Goal: Information Seeking & Learning: Learn about a topic

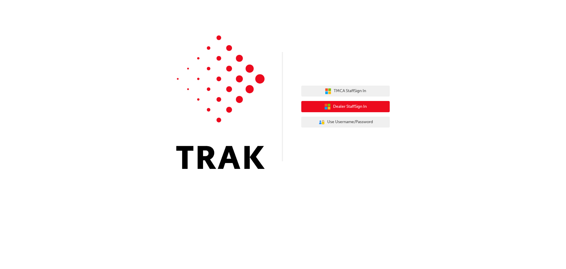
click at [338, 108] on span "Dealer Staff Sign In" at bounding box center [350, 106] width 34 height 7
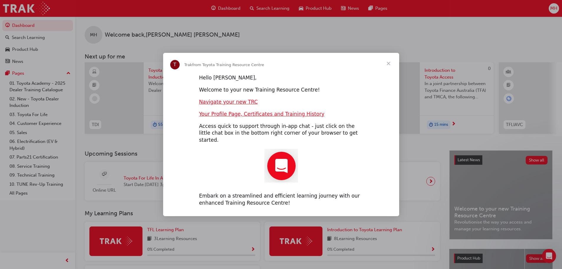
click at [389, 68] on span "Close" at bounding box center [388, 63] width 21 height 21
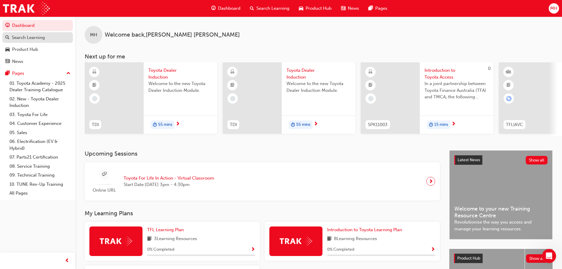
click at [57, 42] on link "Search Learning" at bounding box center [37, 37] width 70 height 11
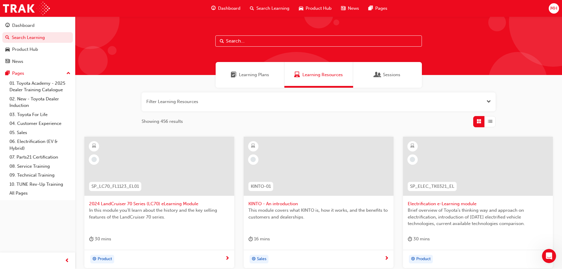
click at [264, 41] on input "text" at bounding box center [318, 40] width 206 height 11
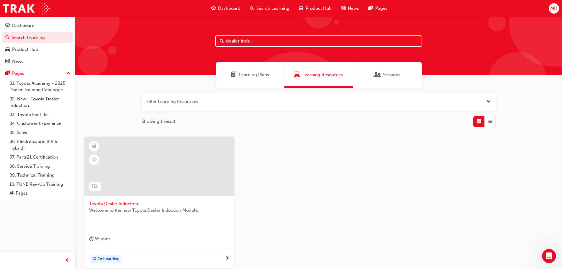
type input "dealer indu"
click at [138, 202] on span "Toyota Dealer Induction" at bounding box center [159, 203] width 140 height 7
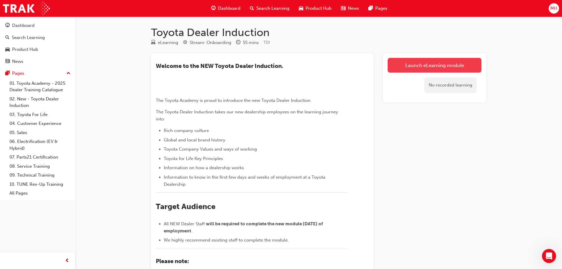
click at [425, 63] on link "Launch eLearning module" at bounding box center [434, 65] width 94 height 15
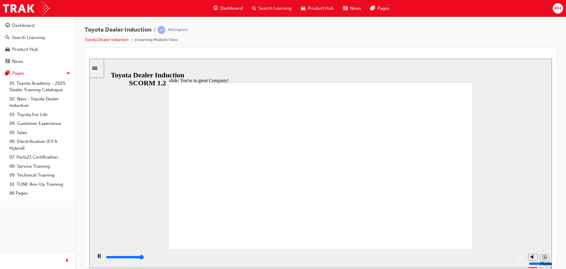
type input "7500"
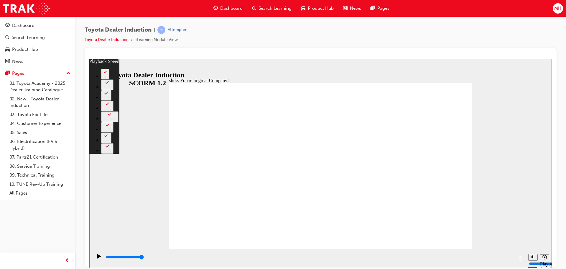
type input "156"
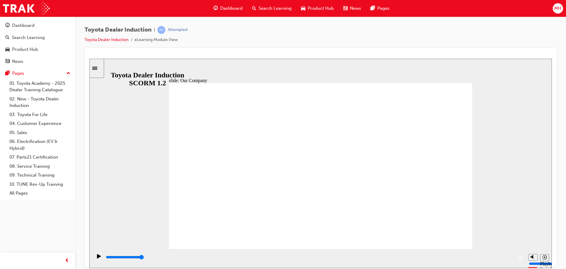
drag, startPoint x: 450, startPoint y: 236, endPoint x: 457, endPoint y: 230, distance: 9.4
type input "8300"
drag, startPoint x: 240, startPoint y: 215, endPoint x: 249, endPoint y: 216, distance: 8.7
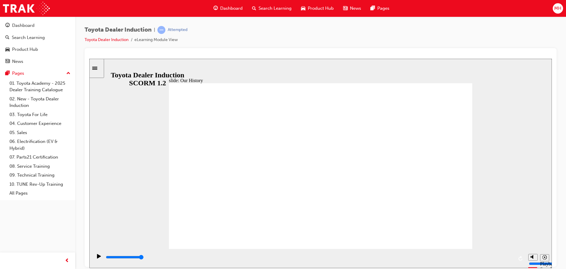
drag, startPoint x: 319, startPoint y: 217, endPoint x: 333, endPoint y: 218, distance: 13.9
drag, startPoint x: 314, startPoint y: 233, endPoint x: 375, endPoint y: 227, distance: 61.1
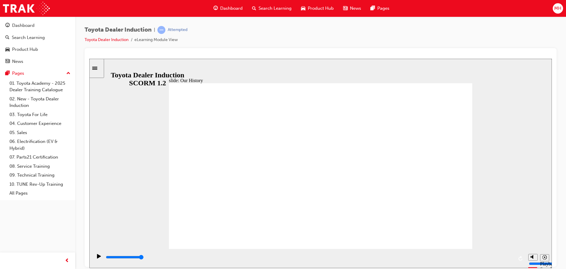
drag, startPoint x: 404, startPoint y: 214, endPoint x: 263, endPoint y: 216, distance: 140.6
drag, startPoint x: 235, startPoint y: 214, endPoint x: 227, endPoint y: 189, distance: 26.0
drag, startPoint x: 200, startPoint y: 172, endPoint x: 256, endPoint y: 180, distance: 57.3
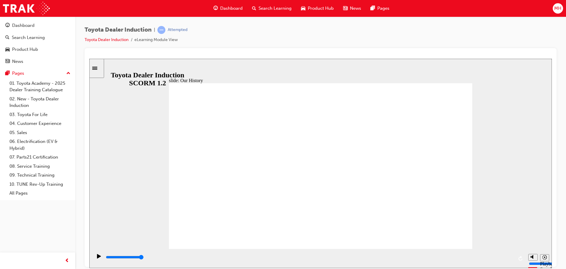
drag, startPoint x: 229, startPoint y: 207, endPoint x: 236, endPoint y: 209, distance: 6.9
drag, startPoint x: 315, startPoint y: 217, endPoint x: 298, endPoint y: 219, distance: 17.2
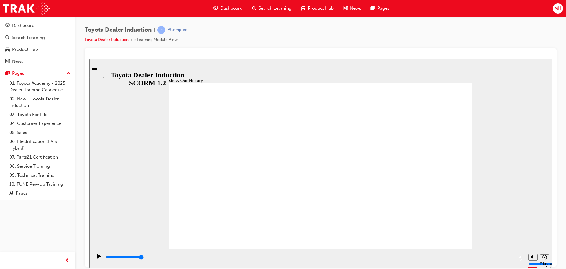
drag, startPoint x: 317, startPoint y: 214, endPoint x: 254, endPoint y: 215, distance: 62.8
type input "2"
drag, startPoint x: 236, startPoint y: 216, endPoint x: 317, endPoint y: 217, distance: 81.1
drag, startPoint x: 316, startPoint y: 216, endPoint x: 392, endPoint y: 218, distance: 76.1
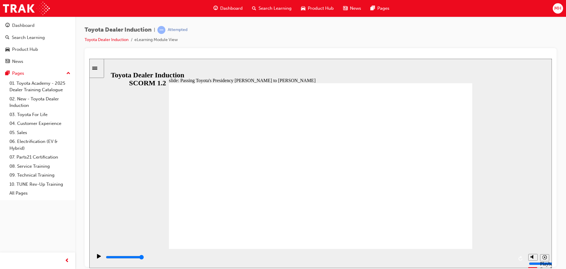
type input "5000"
radio input "true"
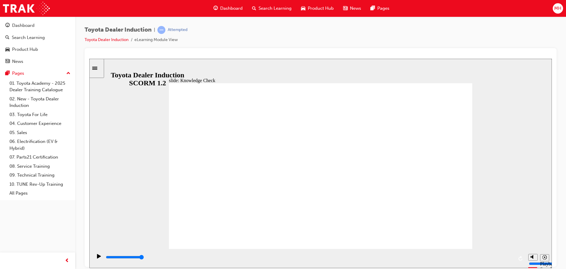
drag, startPoint x: 241, startPoint y: 230, endPoint x: 313, endPoint y: 213, distance: 74.2
type input "5000"
radio input "true"
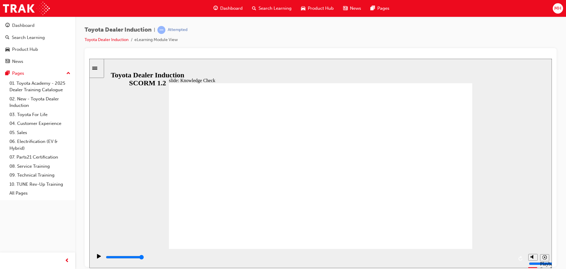
drag, startPoint x: 461, startPoint y: 82, endPoint x: 456, endPoint y: 87, distance: 7.1
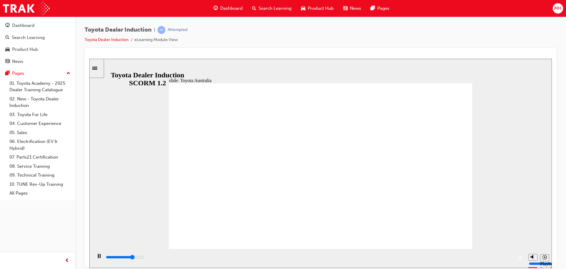
type input "15300"
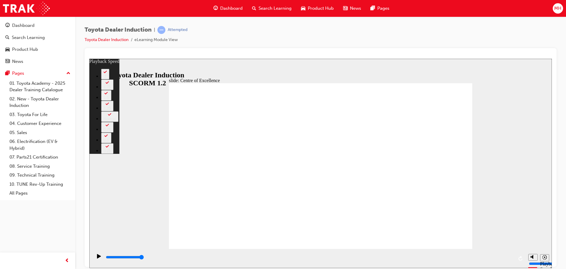
type input "248"
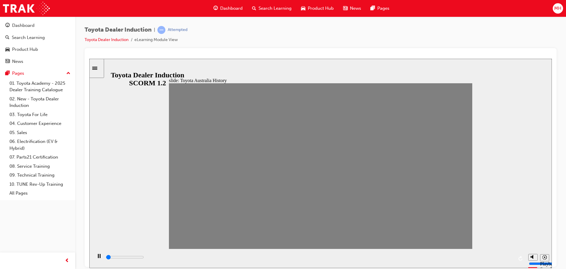
drag, startPoint x: 180, startPoint y: 172, endPoint x: 194, endPoint y: 173, distance: 14.2
drag, startPoint x: 194, startPoint y: 170, endPoint x: 210, endPoint y: 170, distance: 15.6
drag, startPoint x: 208, startPoint y: 171, endPoint x: 220, endPoint y: 171, distance: 12.1
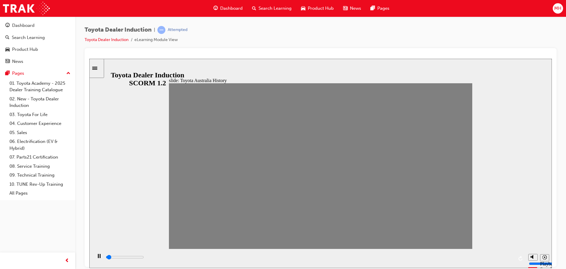
drag, startPoint x: 225, startPoint y: 170, endPoint x: 231, endPoint y: 168, distance: 5.6
drag, startPoint x: 232, startPoint y: 166, endPoint x: 243, endPoint y: 166, distance: 10.6
drag, startPoint x: 246, startPoint y: 170, endPoint x: 260, endPoint y: 170, distance: 14.2
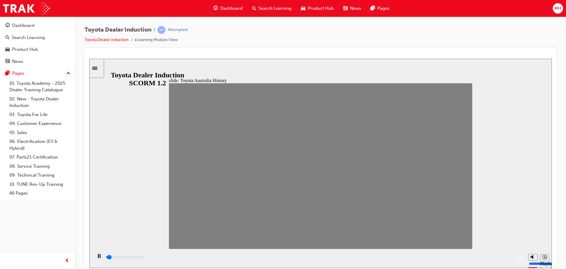
drag, startPoint x: 264, startPoint y: 170, endPoint x: 274, endPoint y: 170, distance: 10.9
drag, startPoint x: 280, startPoint y: 169, endPoint x: 289, endPoint y: 170, distance: 8.9
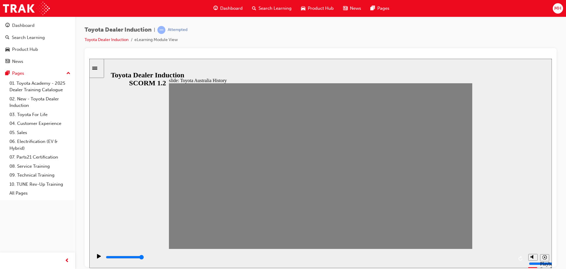
type input "0"
type input "9"
drag, startPoint x: 288, startPoint y: 167, endPoint x: 306, endPoint y: 167, distance: 17.7
type input "7000"
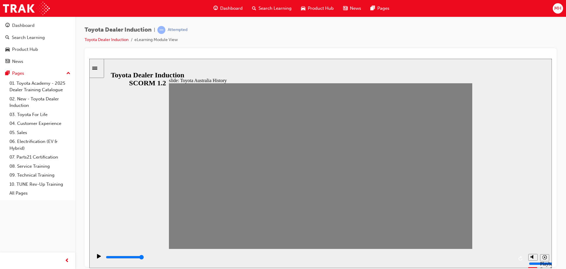
type input "10"
type input "0"
type input "11"
drag, startPoint x: 317, startPoint y: 170, endPoint x: 335, endPoint y: 169, distance: 17.7
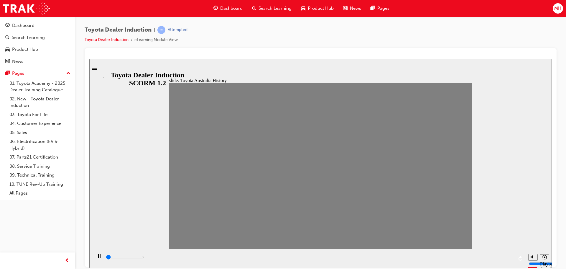
type input "0"
type input "12"
drag, startPoint x: 332, startPoint y: 170, endPoint x: 340, endPoint y: 168, distance: 8.4
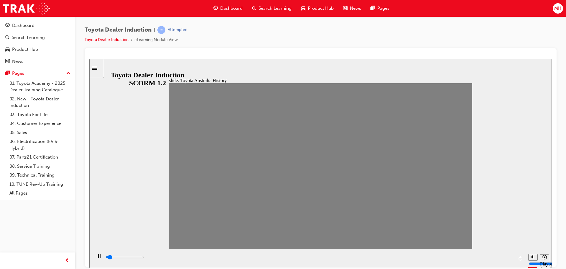
drag, startPoint x: 344, startPoint y: 167, endPoint x: 356, endPoint y: 168, distance: 11.2
drag, startPoint x: 361, startPoint y: 170, endPoint x: 371, endPoint y: 171, distance: 10.0
drag, startPoint x: 373, startPoint y: 171, endPoint x: 387, endPoint y: 170, distance: 14.2
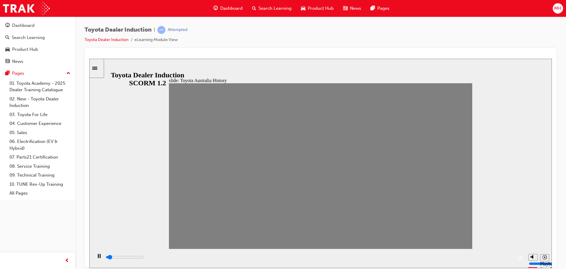
drag, startPoint x: 388, startPoint y: 172, endPoint x: 404, endPoint y: 172, distance: 15.6
drag, startPoint x: 401, startPoint y: 169, endPoint x: 413, endPoint y: 168, distance: 12.1
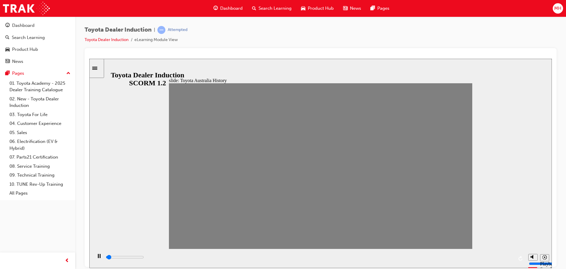
drag, startPoint x: 419, startPoint y: 168, endPoint x: 431, endPoint y: 169, distance: 12.1
drag, startPoint x: 432, startPoint y: 169, endPoint x: 447, endPoint y: 168, distance: 15.3
drag, startPoint x: 446, startPoint y: 170, endPoint x: 456, endPoint y: 170, distance: 9.7
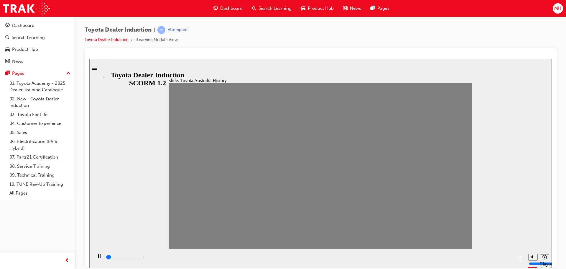
drag, startPoint x: 448, startPoint y: 227, endPoint x: 448, endPoint y: 231, distance: 3.2
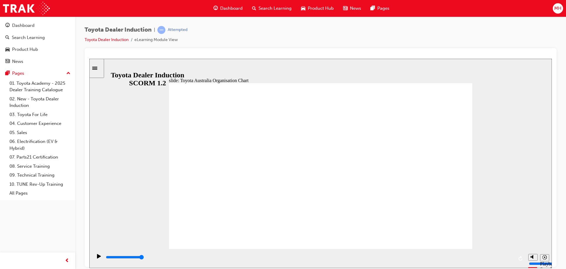
type input "5000"
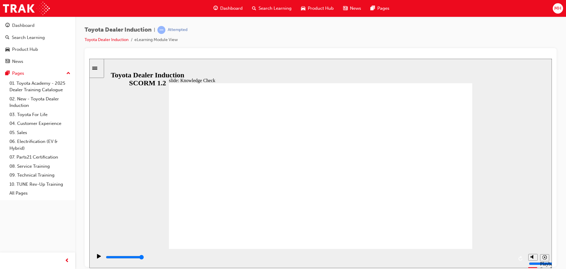
radio input "false"
radio input "true"
drag, startPoint x: 221, startPoint y: 230, endPoint x: 233, endPoint y: 228, distance: 11.7
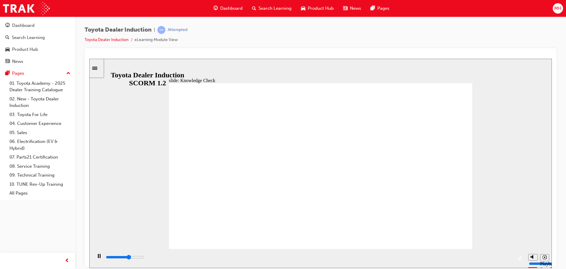
type input "3100"
radio input "true"
type input "5000"
radio input "true"
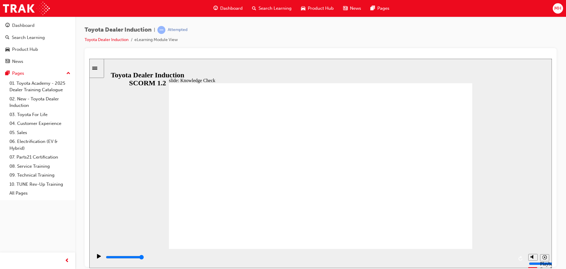
drag, startPoint x: 429, startPoint y: 229, endPoint x: 432, endPoint y: 233, distance: 4.6
type input "9200"
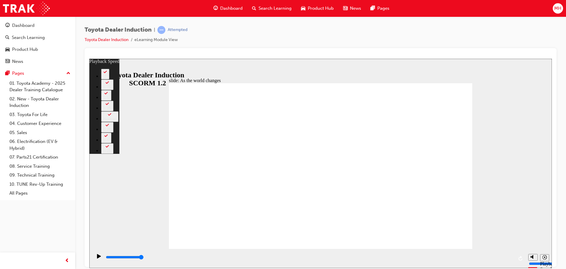
type input "128"
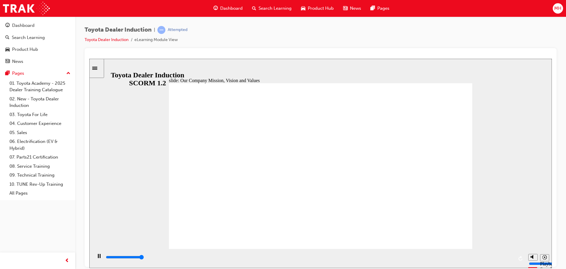
type input "101100"
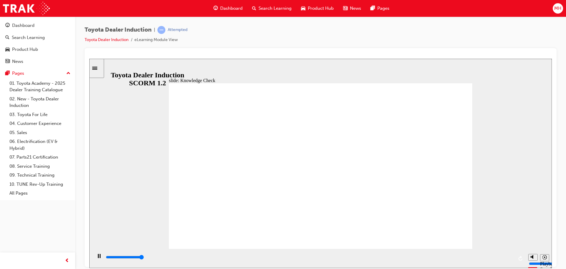
type input "5000"
type input "M"
type input "MO"
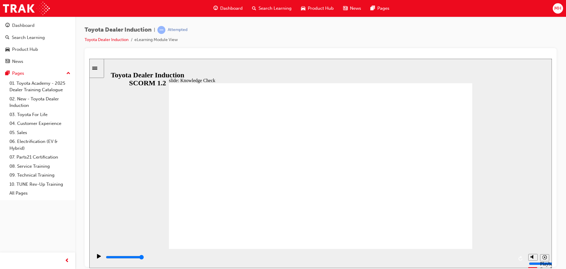
type input "MOB"
type input "MO"
type input "M"
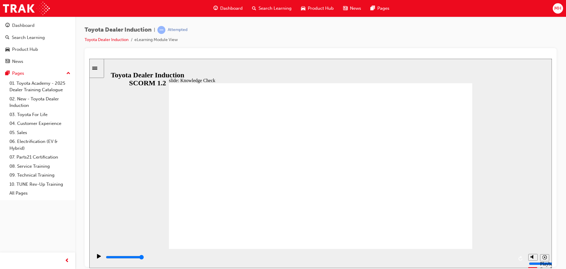
type input "M"
type input "m"
type input "mo"
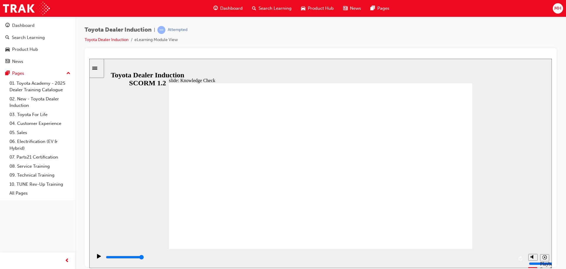
type input "mob"
type input "mobi"
type input "mobil"
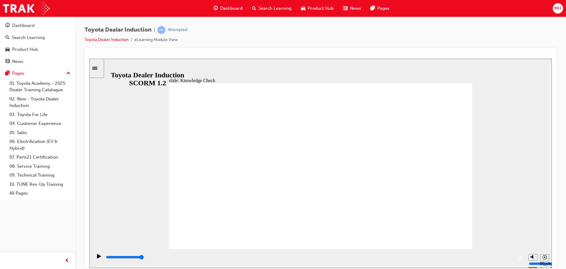
type input "mobil"
type input "mobill"
type input "mobilli"
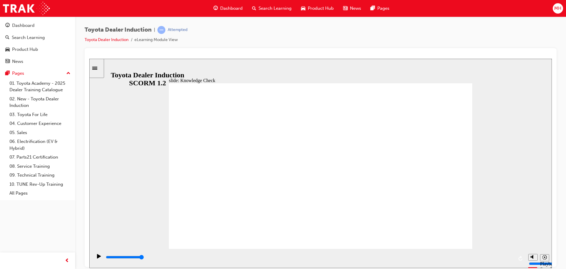
type input "mobillit"
type input "mobillity"
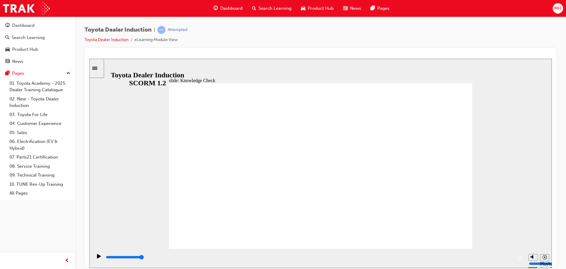
type input "mobillity"
type input "mobility"
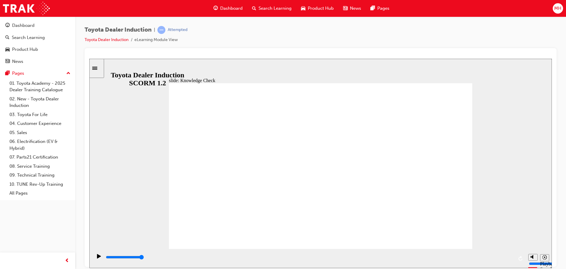
type input "mobility"
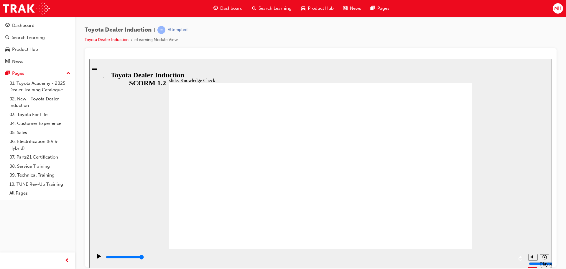
type input "400"
type input "mobility"
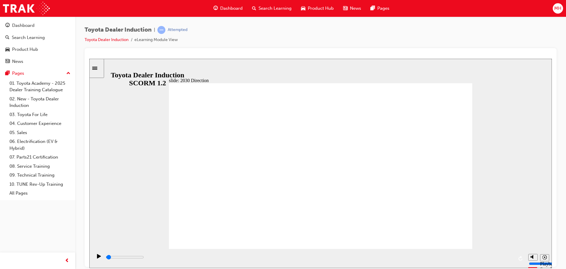
type input "800"
type input "mobility"
type input "5000"
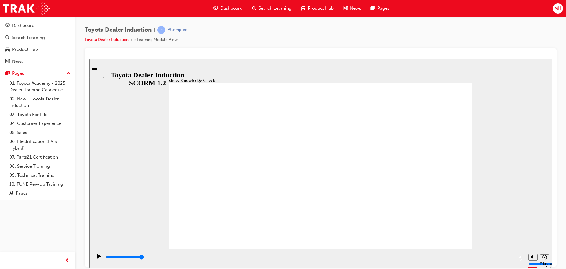
drag, startPoint x: 271, startPoint y: 173, endPoint x: 118, endPoint y: 172, distance: 153.0
click at [114, 173] on div "slide: Knowledge Check Rectangle 1 BACK BACK SUBMIT SUBMIT Knowledge Check Fill…" at bounding box center [320, 162] width 463 height 209
drag, startPoint x: 283, startPoint y: 171, endPoint x: 228, endPoint y: 171, distance: 54.5
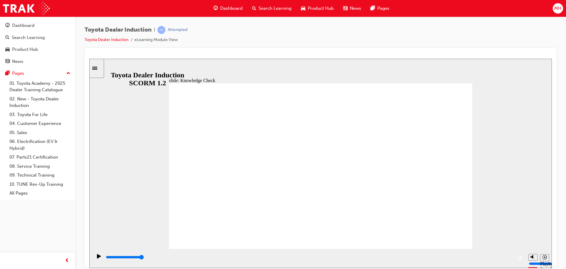
type input "h"
type input "ha"
type input "hap"
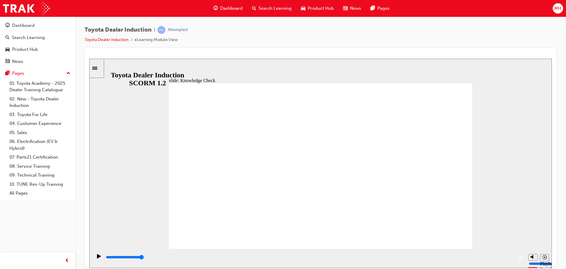
type input "hap"
type input "happ"
type input "happi"
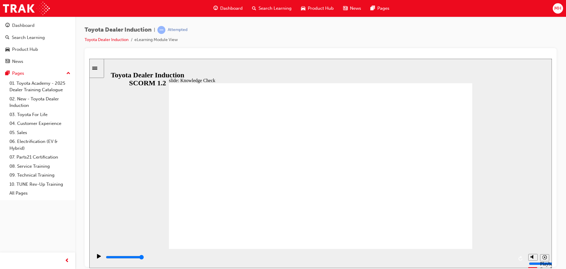
type input "happin"
type input "happine"
type input "happines"
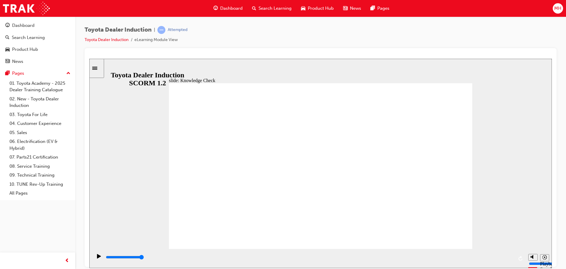
type input "happines"
type input "happiness"
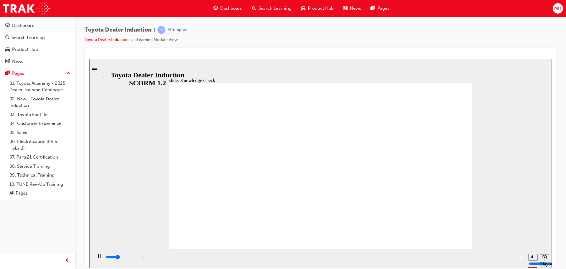
type input "800"
type input "happiness"
drag, startPoint x: 296, startPoint y: 172, endPoint x: 272, endPoint y: 173, distance: 23.3
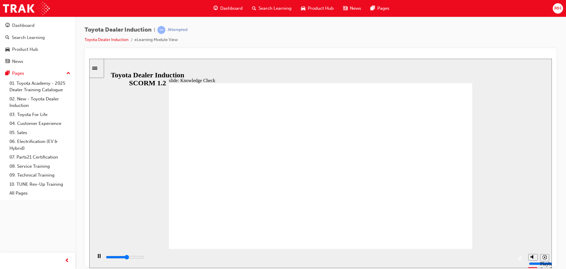
type input "2800"
type input "happiness"
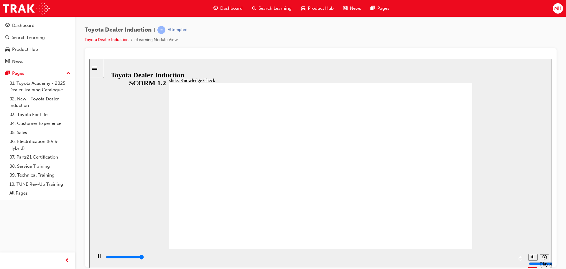
type input "5000"
type input "b"
type input "be"
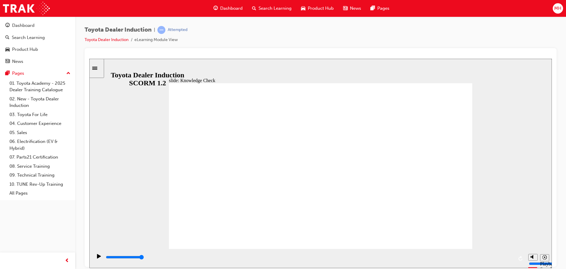
type input "be"
type input "bet"
type input "bett"
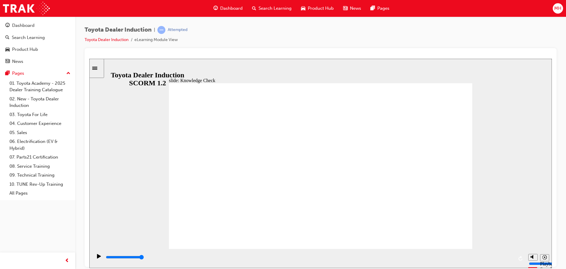
type input "bette"
type input "better"
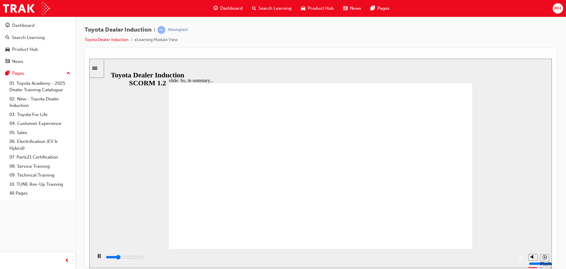
type input "800"
type input "better"
drag, startPoint x: 265, startPoint y: 172, endPoint x: 168, endPoint y: 171, distance: 96.4
click at [158, 171] on div "slide: Knowledge Check Rectangle 1 BACK BACK SUBMIT SUBMIT Knowledge Check Fill…" at bounding box center [320, 162] width 463 height 209
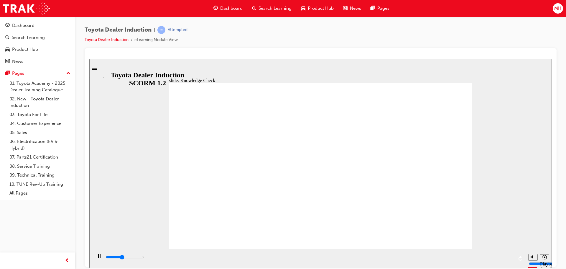
drag, startPoint x: 249, startPoint y: 172, endPoint x: 209, endPoint y: 171, distance: 40.7
type input "3300"
type input "b"
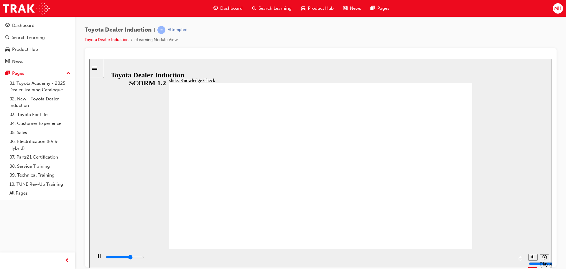
type input "b"
type input "3400"
type input "4100"
type input "m"
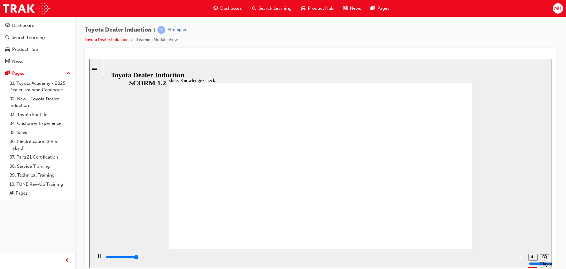
type input "4200"
type input "mo"
type input "4400"
type input "mov"
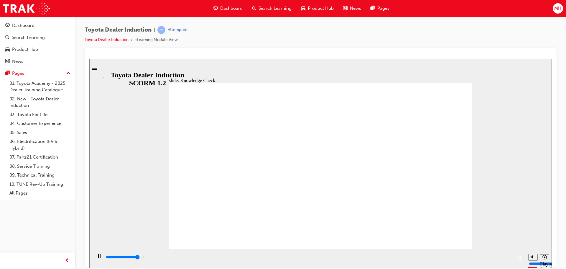
type input "mov"
type input "4600"
type input "move"
type input "4700"
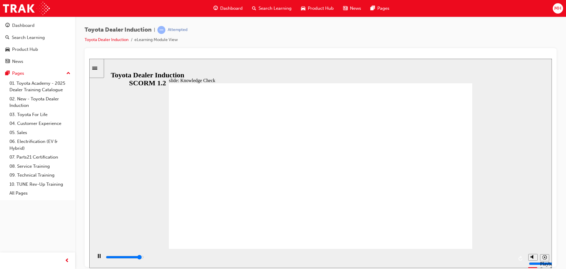
type input "moved"
type input "5000"
type input "moved"
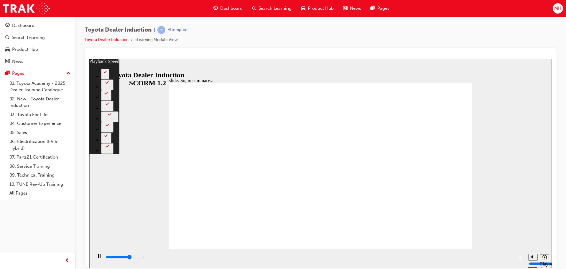
type input "4200"
type input "0"
type input "4500"
type input "0"
type input "4700"
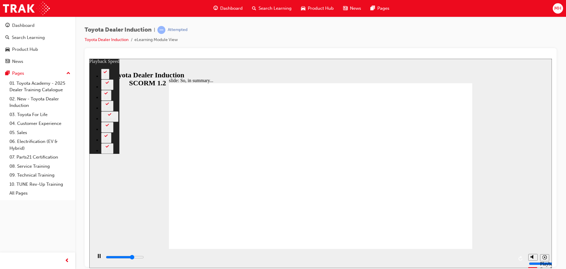
type input "1"
type input "5000"
type input "1"
type input "5100"
type input "1"
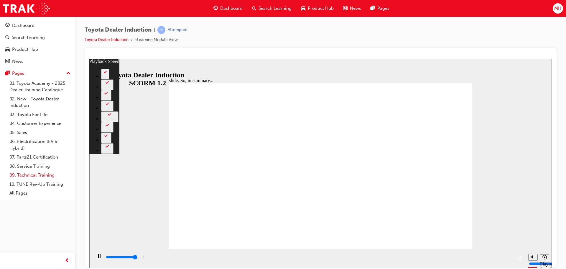
type input "5300"
type input "1"
type input "5500"
type input "1"
type input "5800"
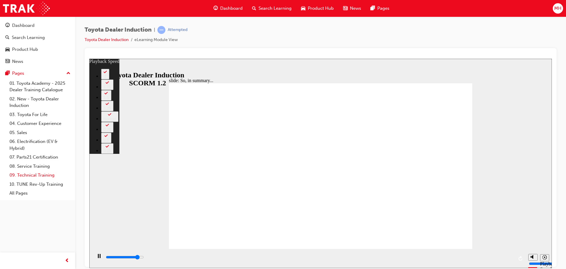
type input "2"
type input "6100"
type input "2"
type input "6300"
type input "2"
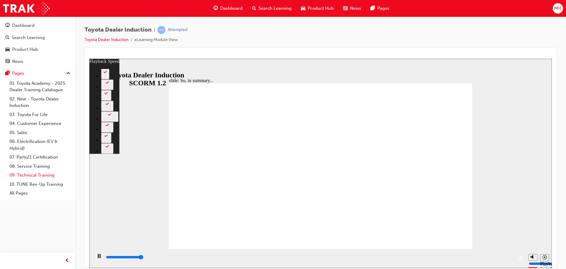
type input "6500"
type input "128"
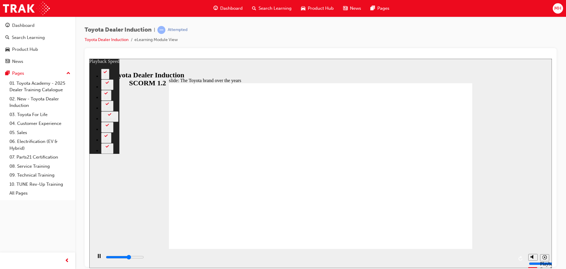
type input "5200"
type input "0"
type input "5500"
type input "1"
type input "5500"
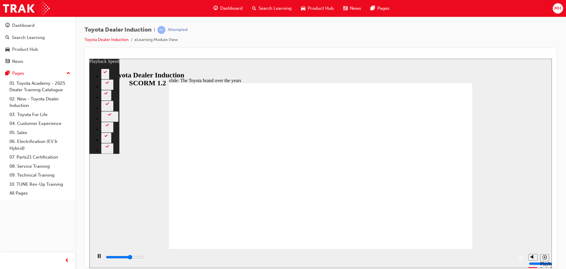
type input "1"
type input "5700"
type input "1"
type input "6000"
type input "1"
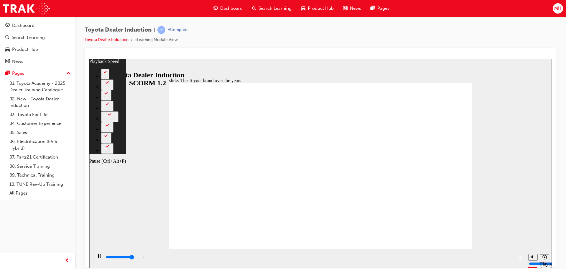
type input "6000"
type input "1"
type input "6200"
type input "1"
type input "6500"
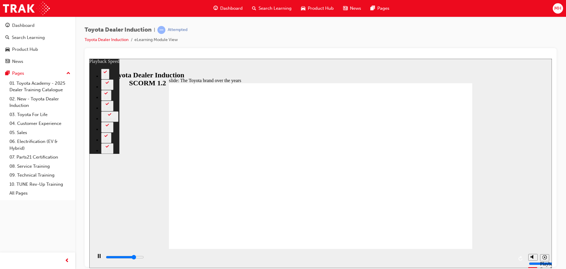
type input "2"
type input "6800"
type input "2"
type input "7000"
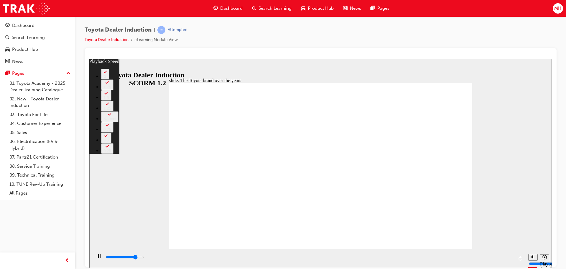
type input "0"
type input "2"
type input "0"
type input "7000"
type input "2"
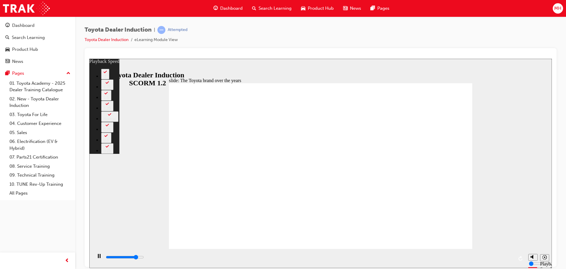
type input "7000"
type input "2"
type input "7300"
type input "2"
type input "7600"
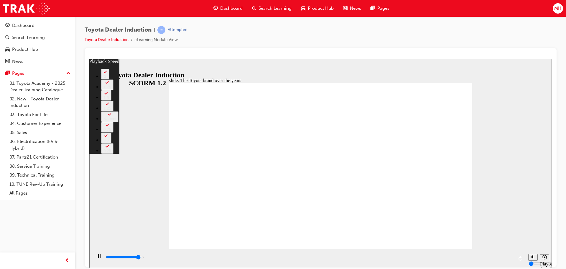
type input "3"
type input "7800"
type input "3"
type input "8100"
type input "3"
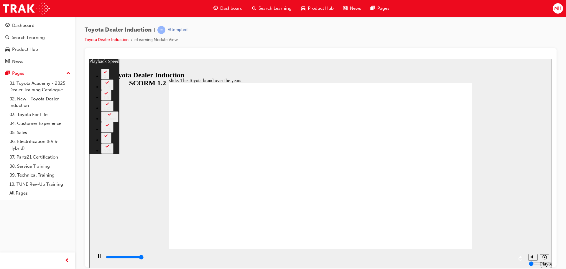
type input "8400"
type input "165"
type input "8"
type input "165"
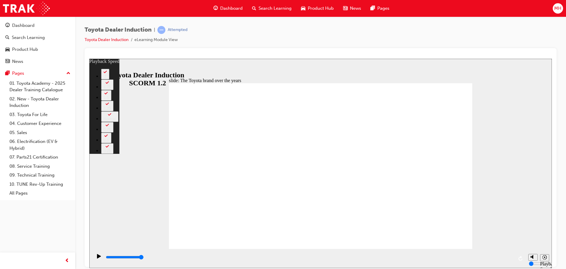
type input "8"
type input "165"
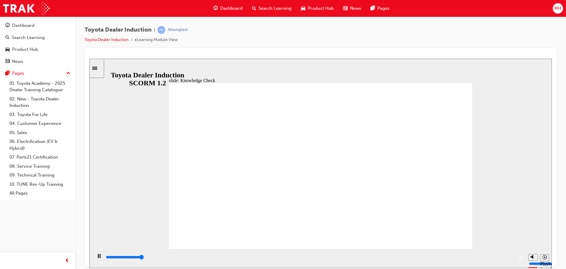
type input "5000"
radio input "true"
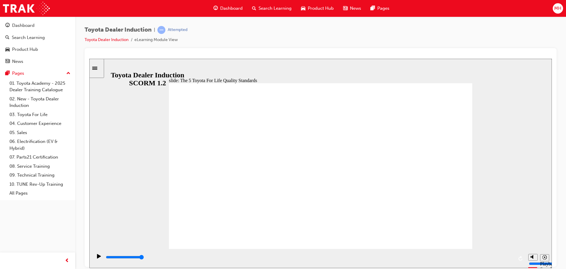
drag, startPoint x: 271, startPoint y: 215, endPoint x: 411, endPoint y: 167, distance: 147.5
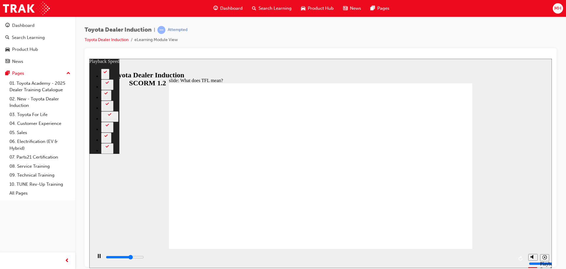
type input "7300"
type input "0"
type input "7600"
type input "0"
type input "7900"
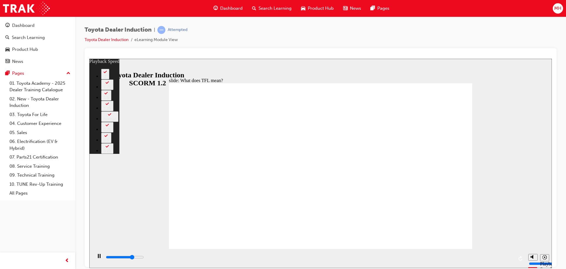
type input "1"
type input "8100"
type input "1"
type input "8300"
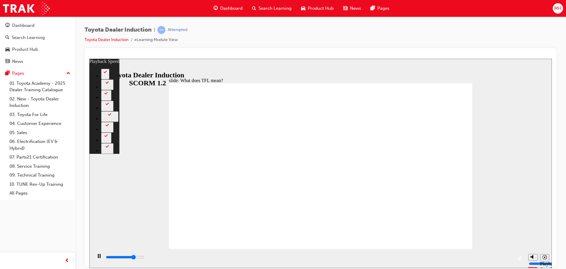
type input "0"
type input "1"
type input "0"
type input "8400"
type input "1"
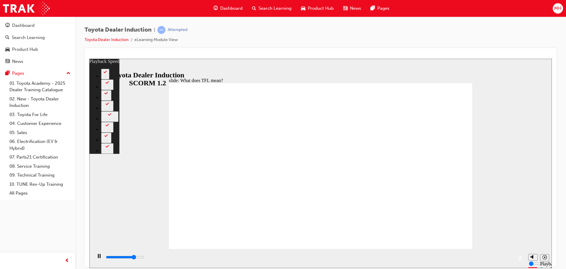
type input "8400"
type input "1"
type input "8700"
type input "1"
type input "8700"
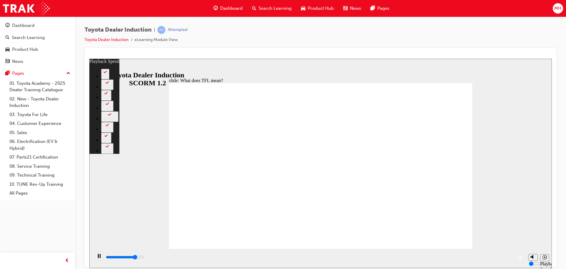
type input "1"
type input "8900"
type input "2"
type input "9200"
type input "2"
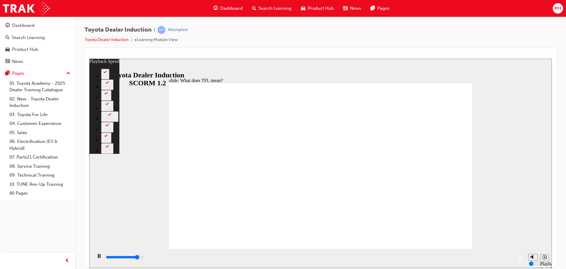
type input "9500"
type input "2"
type input "9700"
type input "2"
type input "10000"
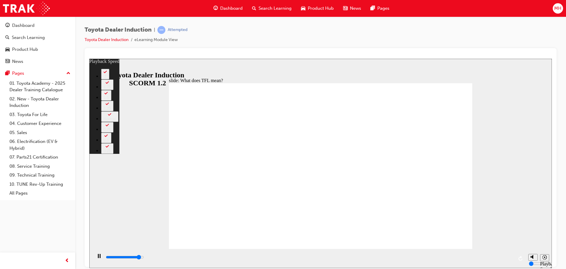
type input "3"
type input "10300"
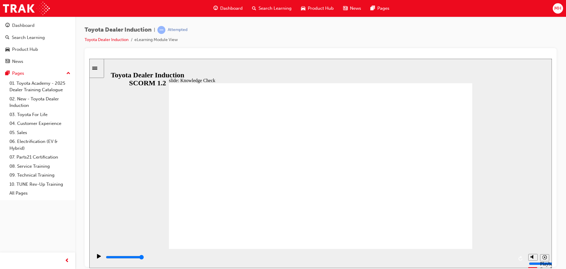
drag, startPoint x: 205, startPoint y: 147, endPoint x: 222, endPoint y: 147, distance: 17.4
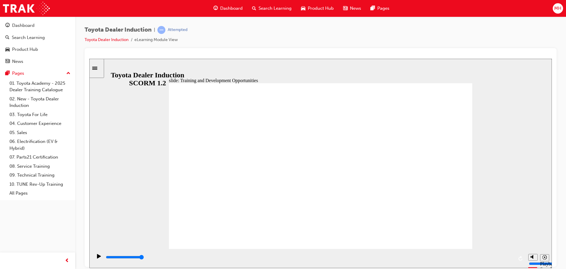
drag, startPoint x: 452, startPoint y: 119, endPoint x: 447, endPoint y: 120, distance: 5.3
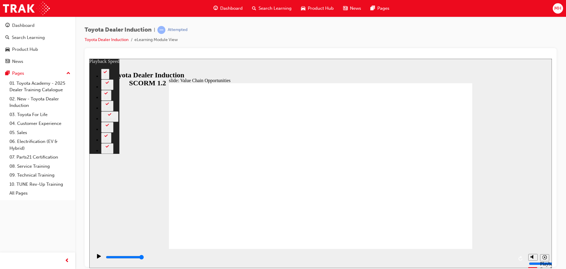
drag, startPoint x: 456, startPoint y: 87, endPoint x: 456, endPoint y: 90, distance: 3.3
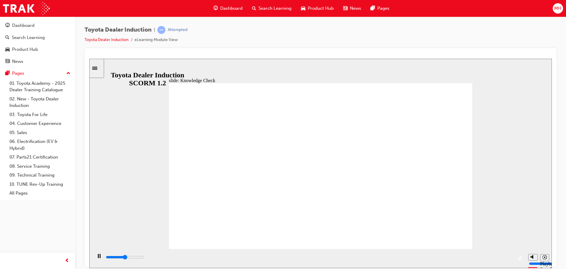
type input "5000"
type input "t"
type input "to"
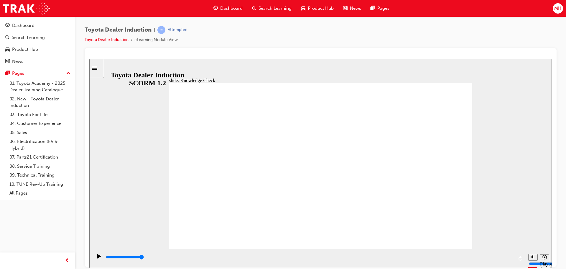
type input "to"
type input "toy"
type input "toyo"
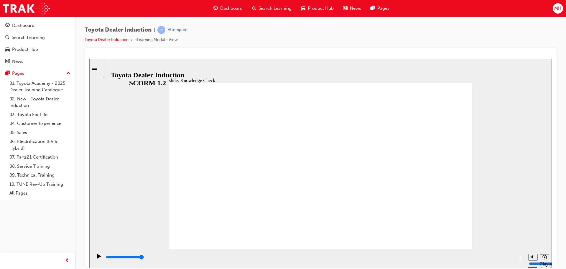
type input "toyot"
type input "toyota"
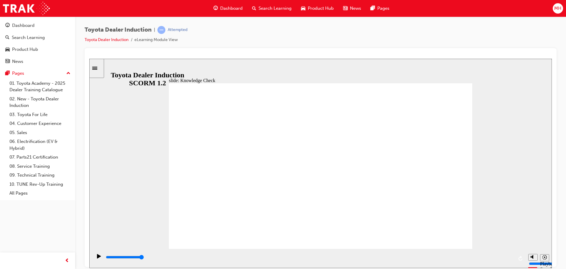
type input "toyota"
type input "toyota e"
type input "toyota en"
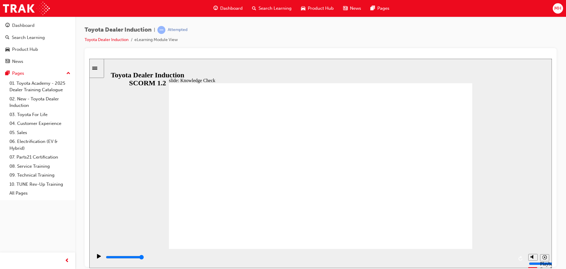
type input "toyota eng"
type input "toyota enga"
type input "toyota engag"
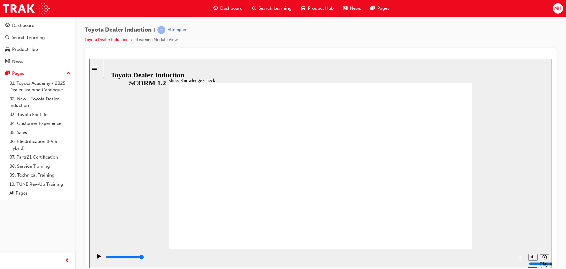
type input "toyota engag"
type input "toyota engage"
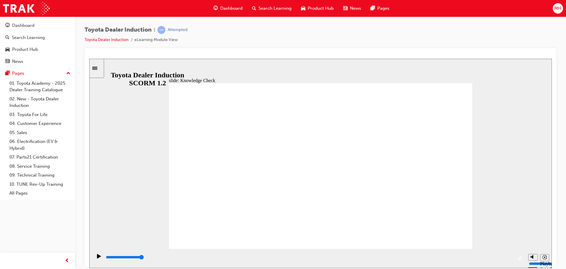
type input "toyota engage a"
type input "toyota engage ap"
type input "toyota engage app"
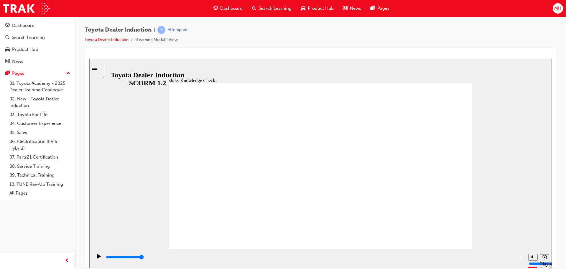
type input "toyota engage app"
drag, startPoint x: 437, startPoint y: 239, endPoint x: 439, endPoint y: 235, distance: 4.8
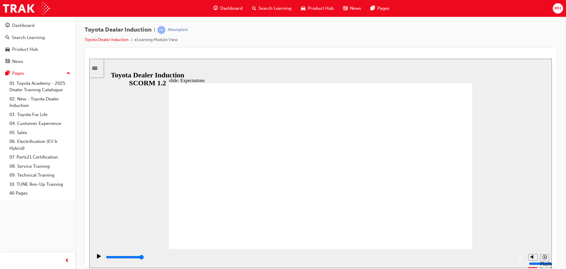
drag, startPoint x: 430, startPoint y: 165, endPoint x: 424, endPoint y: 184, distance: 20.4
drag, startPoint x: 429, startPoint y: 189, endPoint x: 429, endPoint y: 202, distance: 13.3
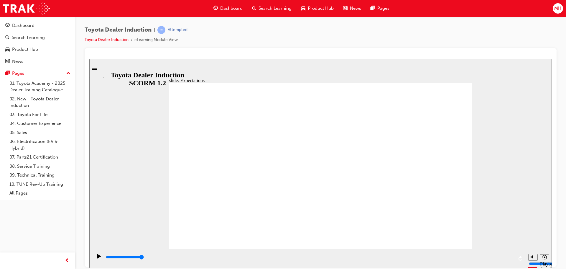
type input "6700"
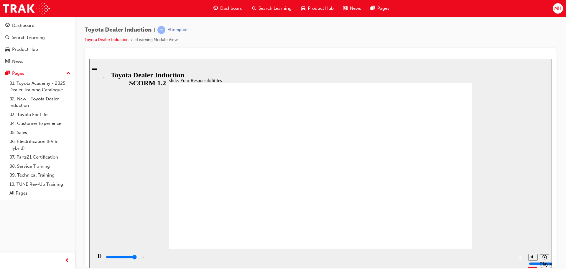
checkbox input "true"
drag, startPoint x: 196, startPoint y: 119, endPoint x: 196, endPoint y: 125, distance: 6.5
type input "7100"
checkbox input "true"
type input "7600"
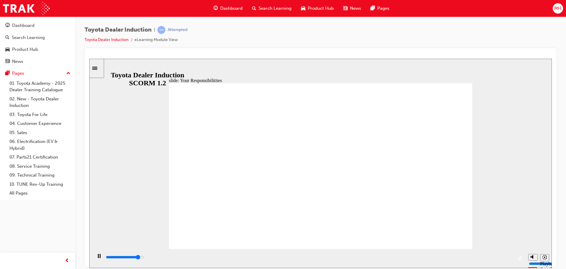
checkbox input "true"
type input "8000"
checkbox input "true"
type input "8400"
checkbox input "true"
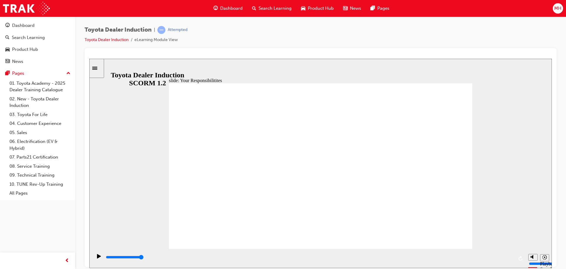
checkbox input "true"
drag, startPoint x: 196, startPoint y: 200, endPoint x: 195, endPoint y: 205, distance: 5.1
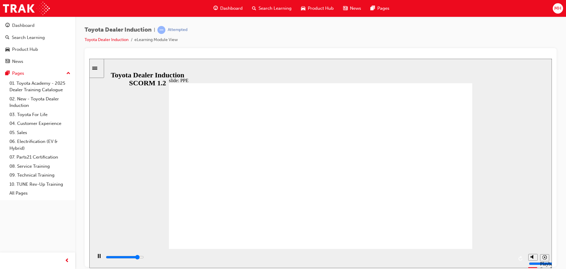
drag, startPoint x: 460, startPoint y: 236, endPoint x: 442, endPoint y: 230, distance: 19.5
type input "5000"
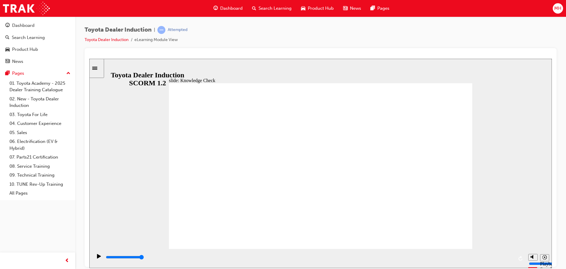
checkbox input "true"
drag, startPoint x: 249, startPoint y: 187, endPoint x: 251, endPoint y: 197, distance: 10.1
checkbox input "true"
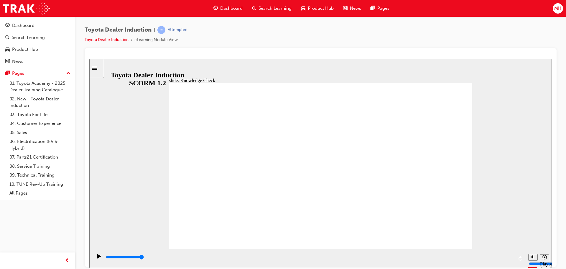
checkbox input "true"
type input "5000"
radio input "true"
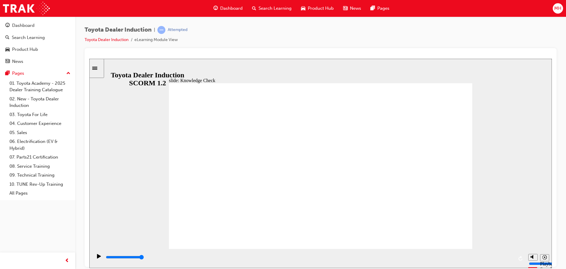
drag, startPoint x: 249, startPoint y: 172, endPoint x: 444, endPoint y: 93, distance: 209.8
type input "5000"
checkbox input "true"
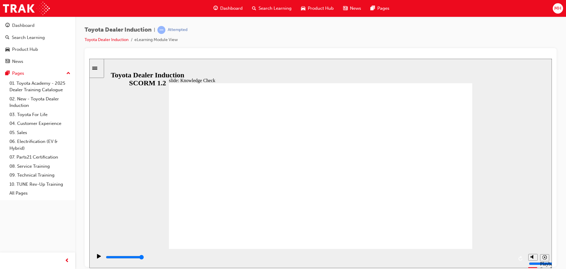
checkbox input "true"
type input "5000"
checkbox input "true"
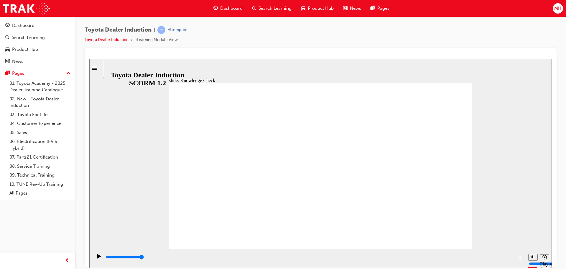
drag, startPoint x: 246, startPoint y: 175, endPoint x: 248, endPoint y: 185, distance: 9.3
checkbox input "true"
drag, startPoint x: 347, startPoint y: 195, endPoint x: 454, endPoint y: 227, distance: 112.0
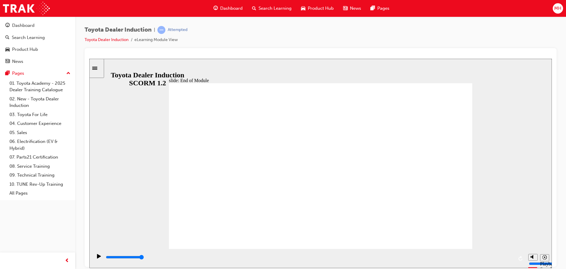
type input "9900"
click at [26, 27] on div "Dashboard" at bounding box center [23, 25] width 22 height 7
